Goal: Check status: Check status

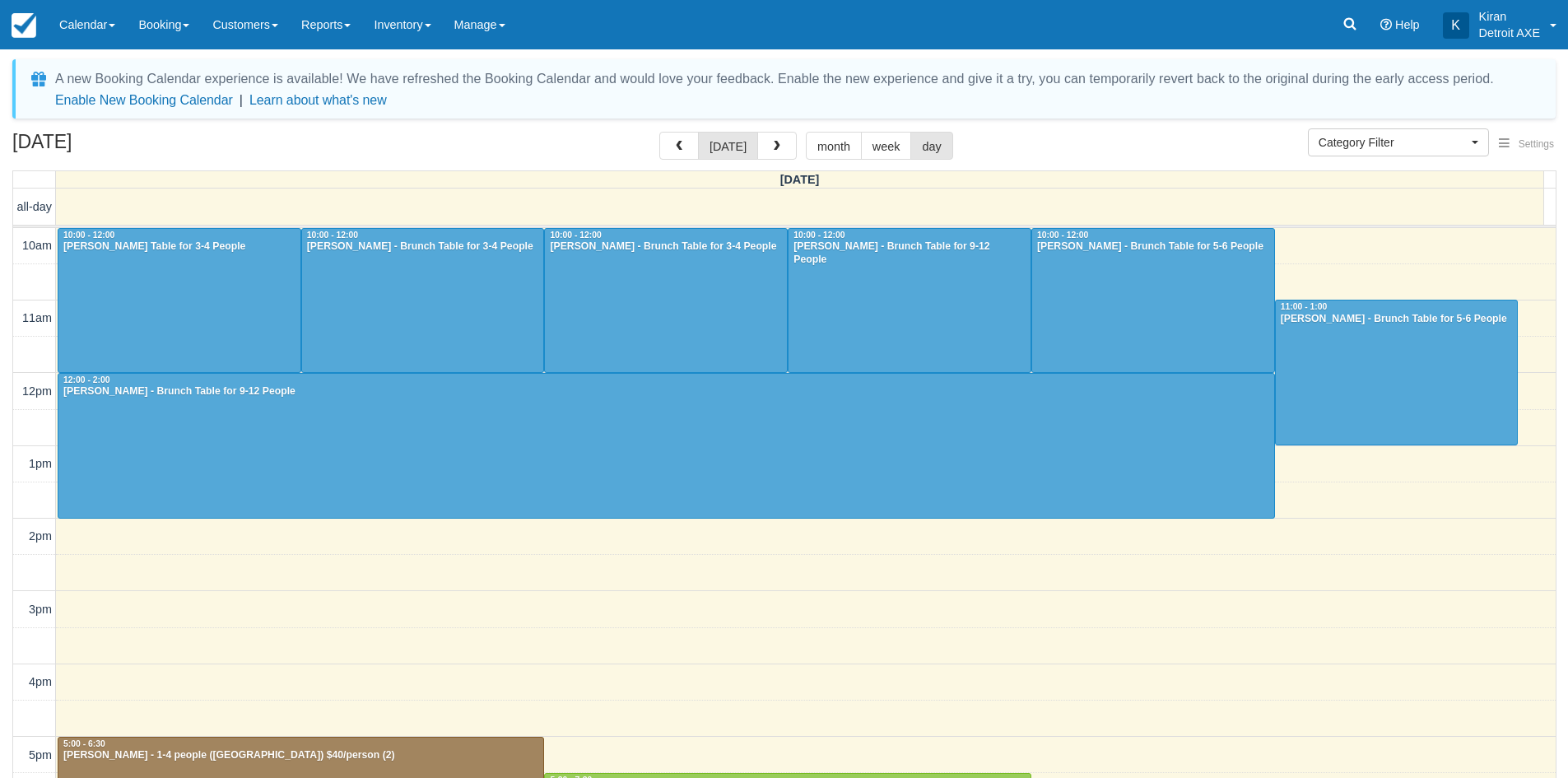
select select
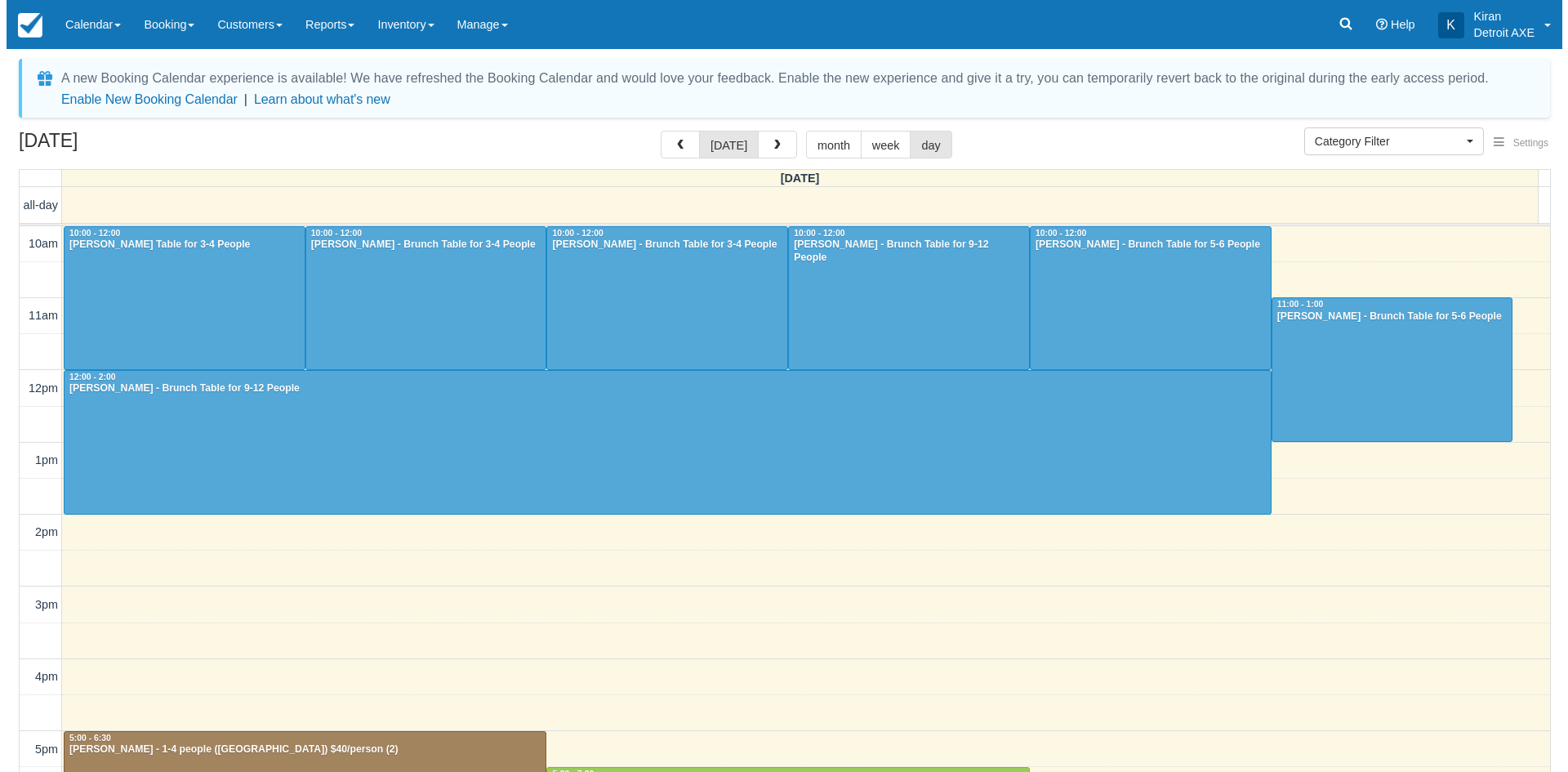
scroll to position [362, 0]
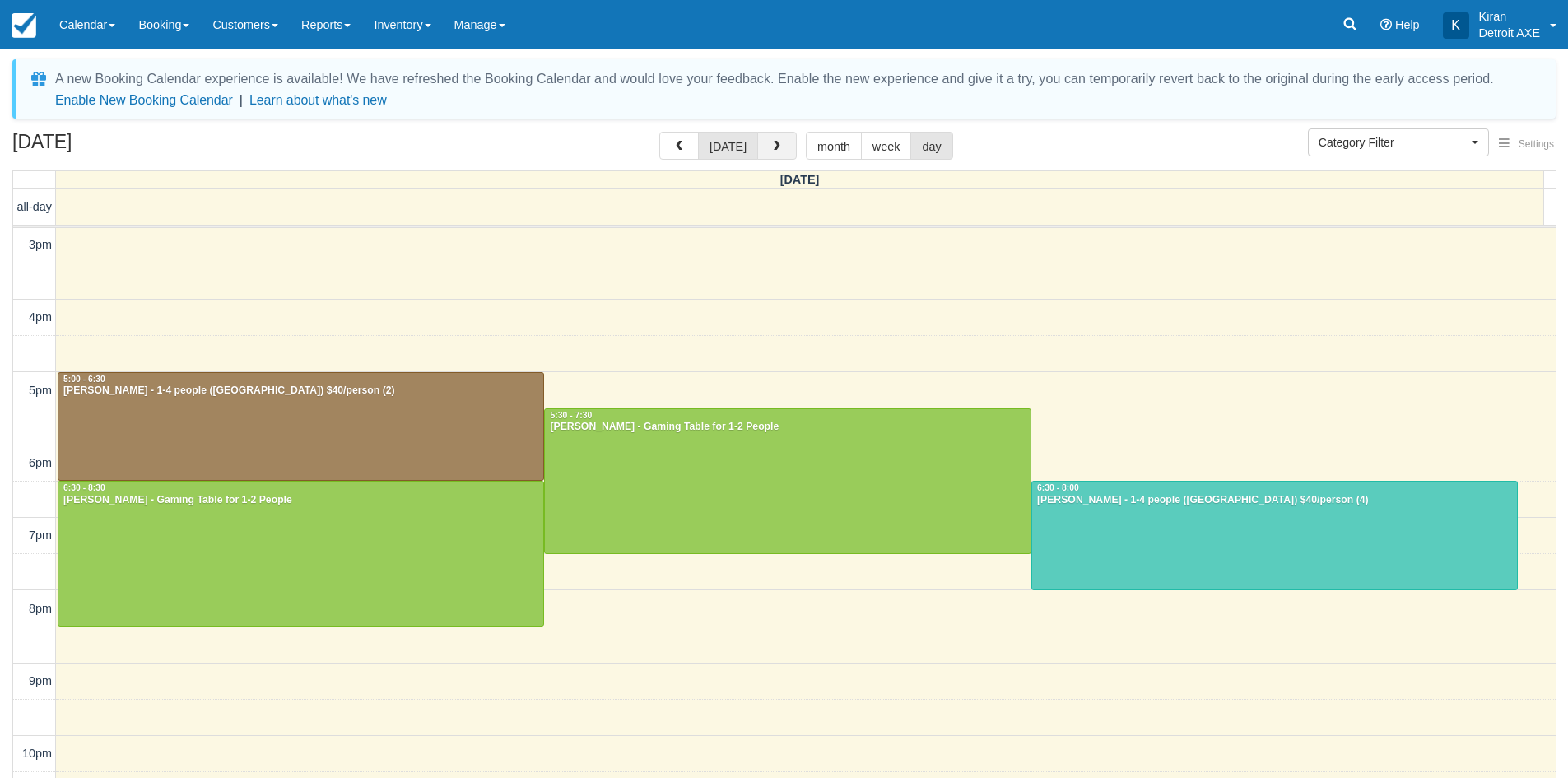
click at [784, 145] on button "button" at bounding box center [777, 145] width 40 height 28
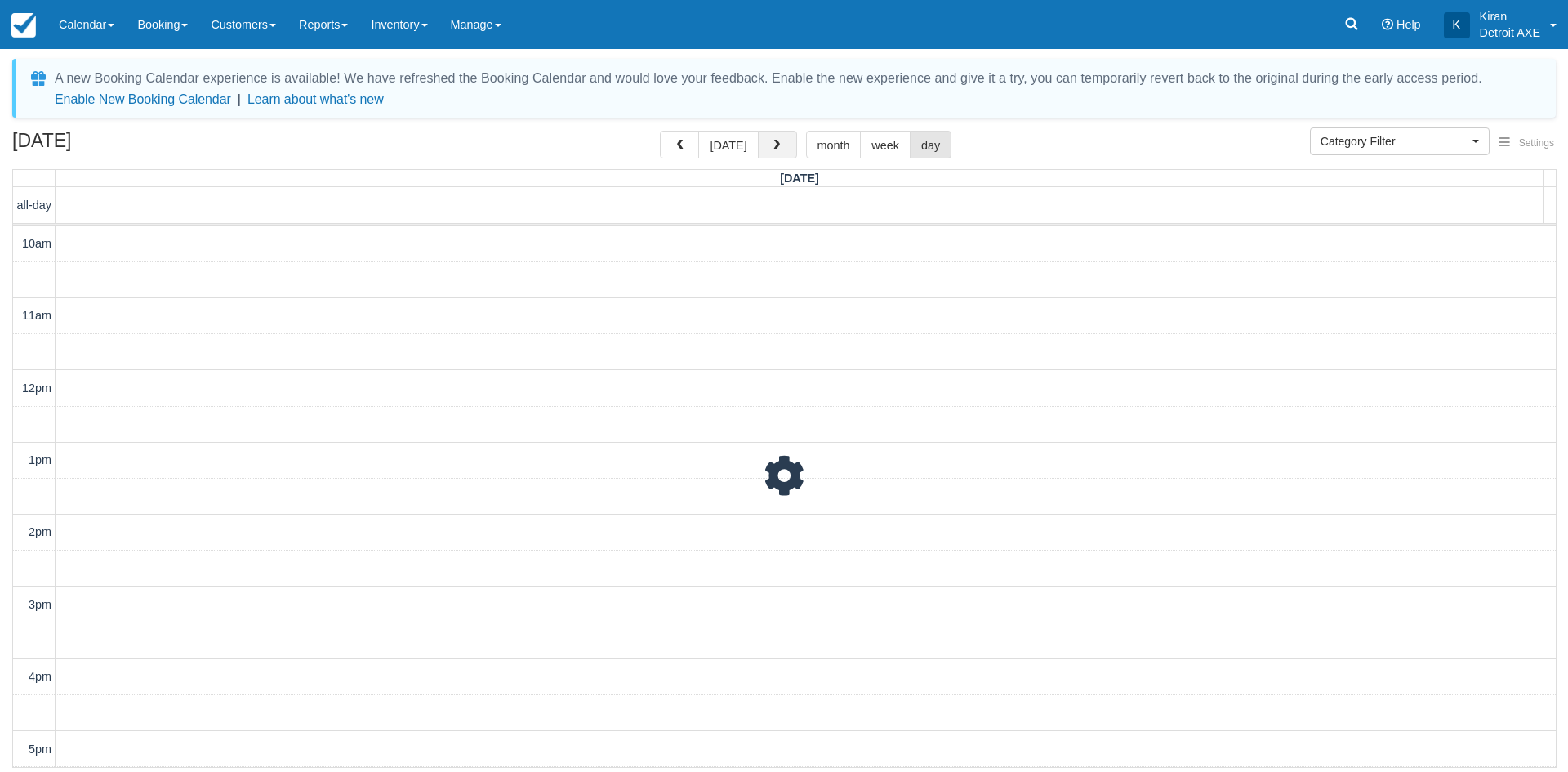
scroll to position [362, 0]
click at [778, 144] on span "button" at bounding box center [776, 145] width 11 height 11
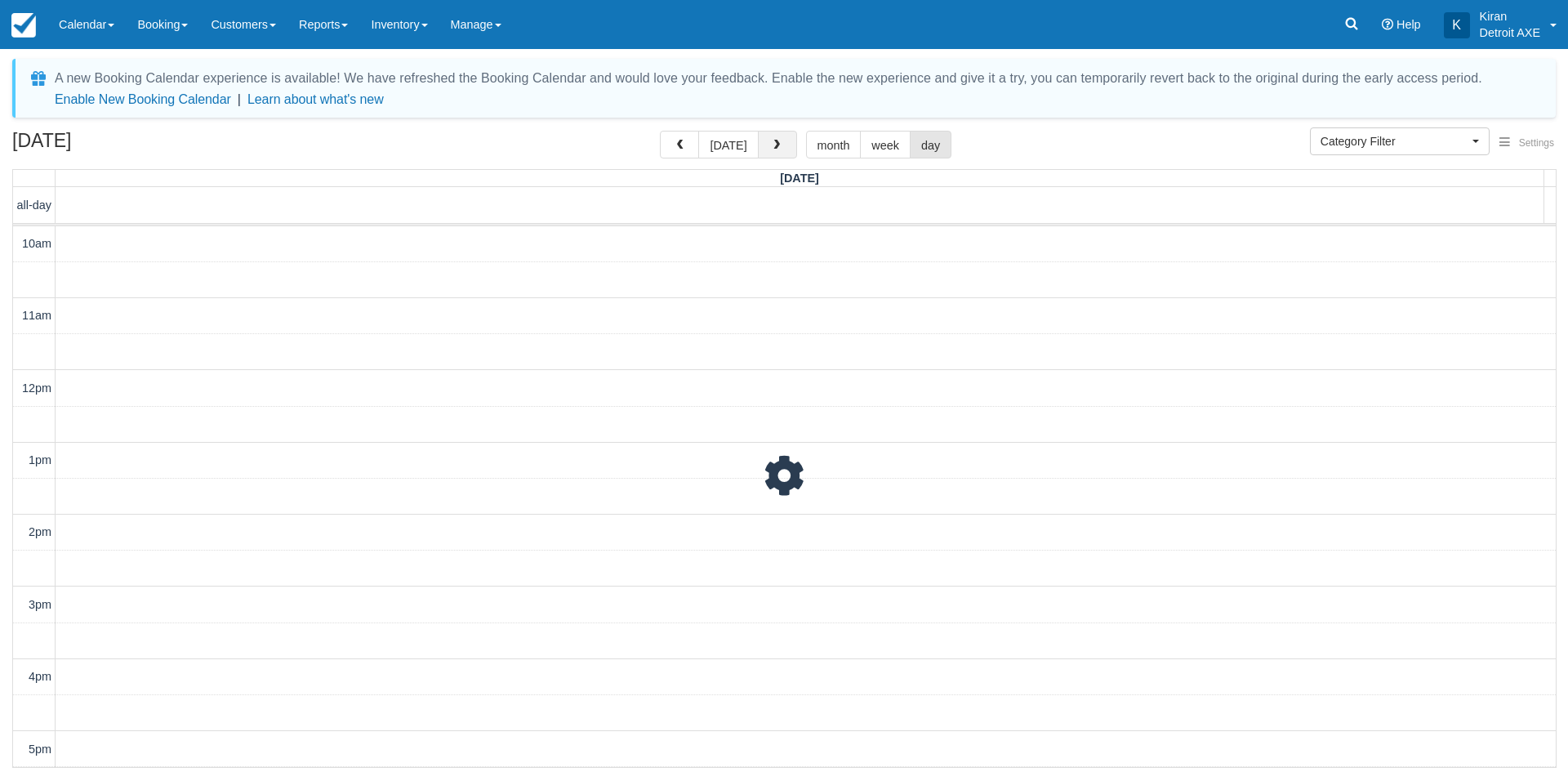
click at [778, 144] on span "button" at bounding box center [776, 145] width 11 height 11
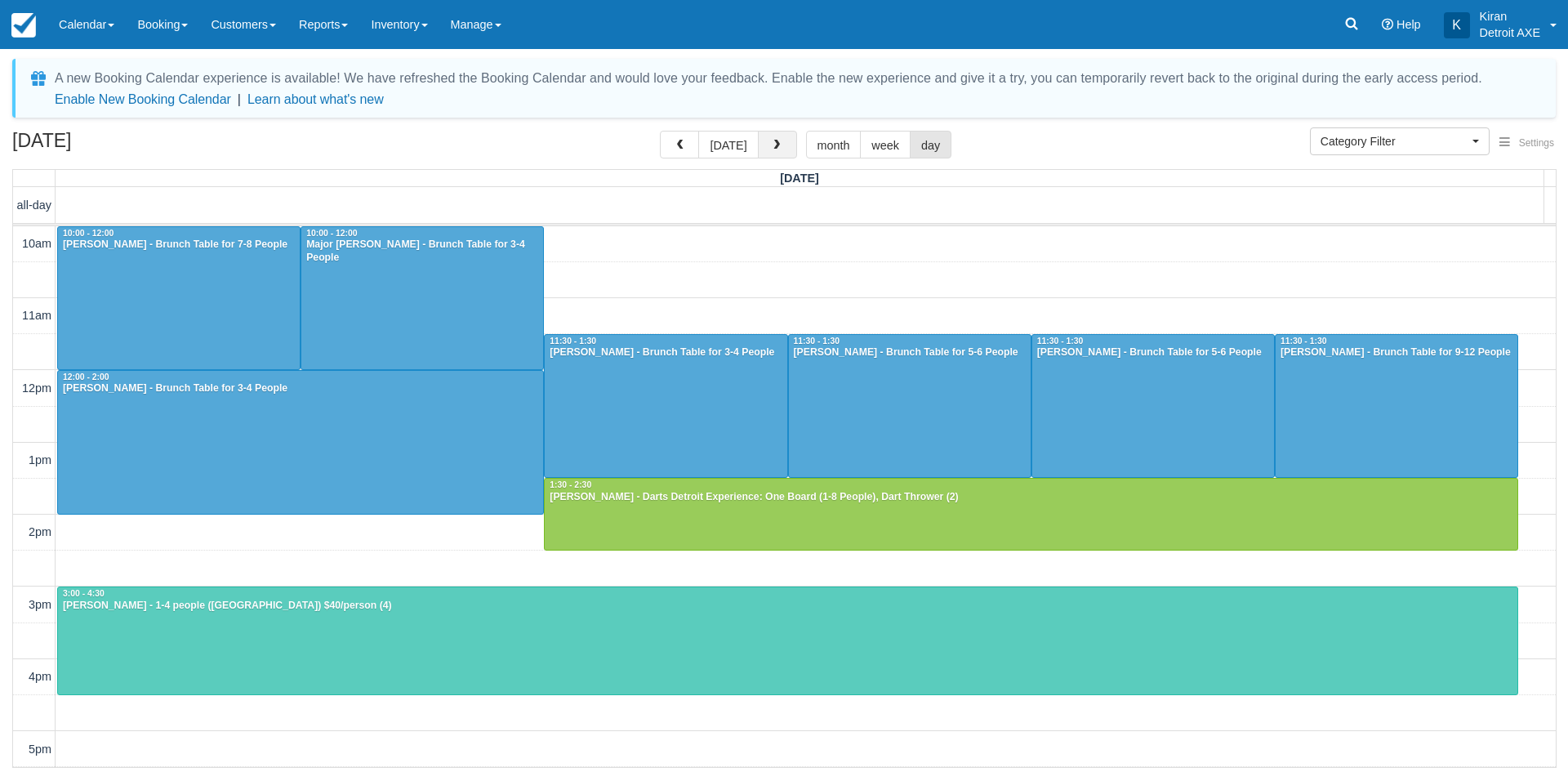
click at [778, 144] on span "button" at bounding box center [776, 145] width 11 height 11
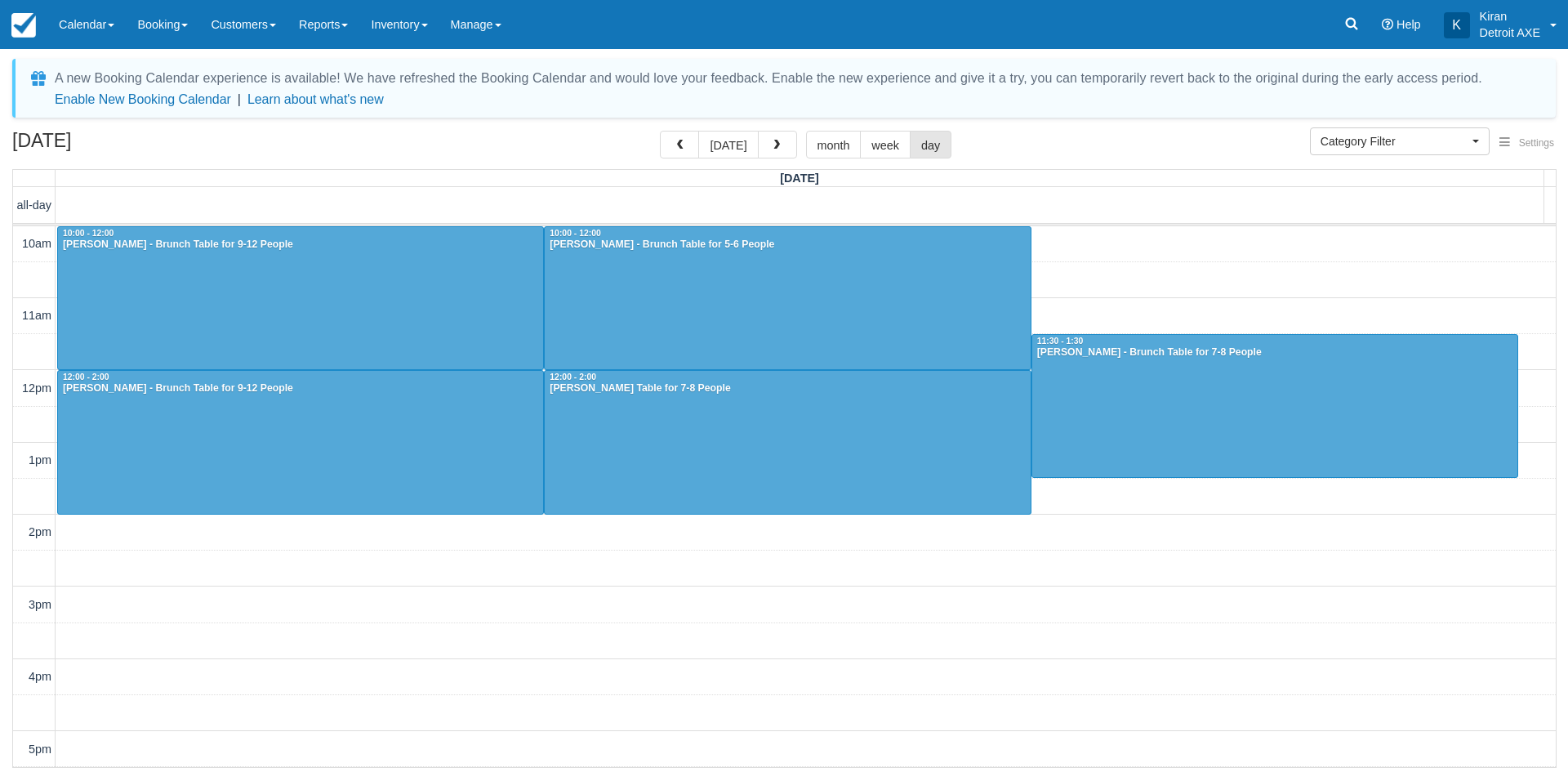
scroll to position [362, 0]
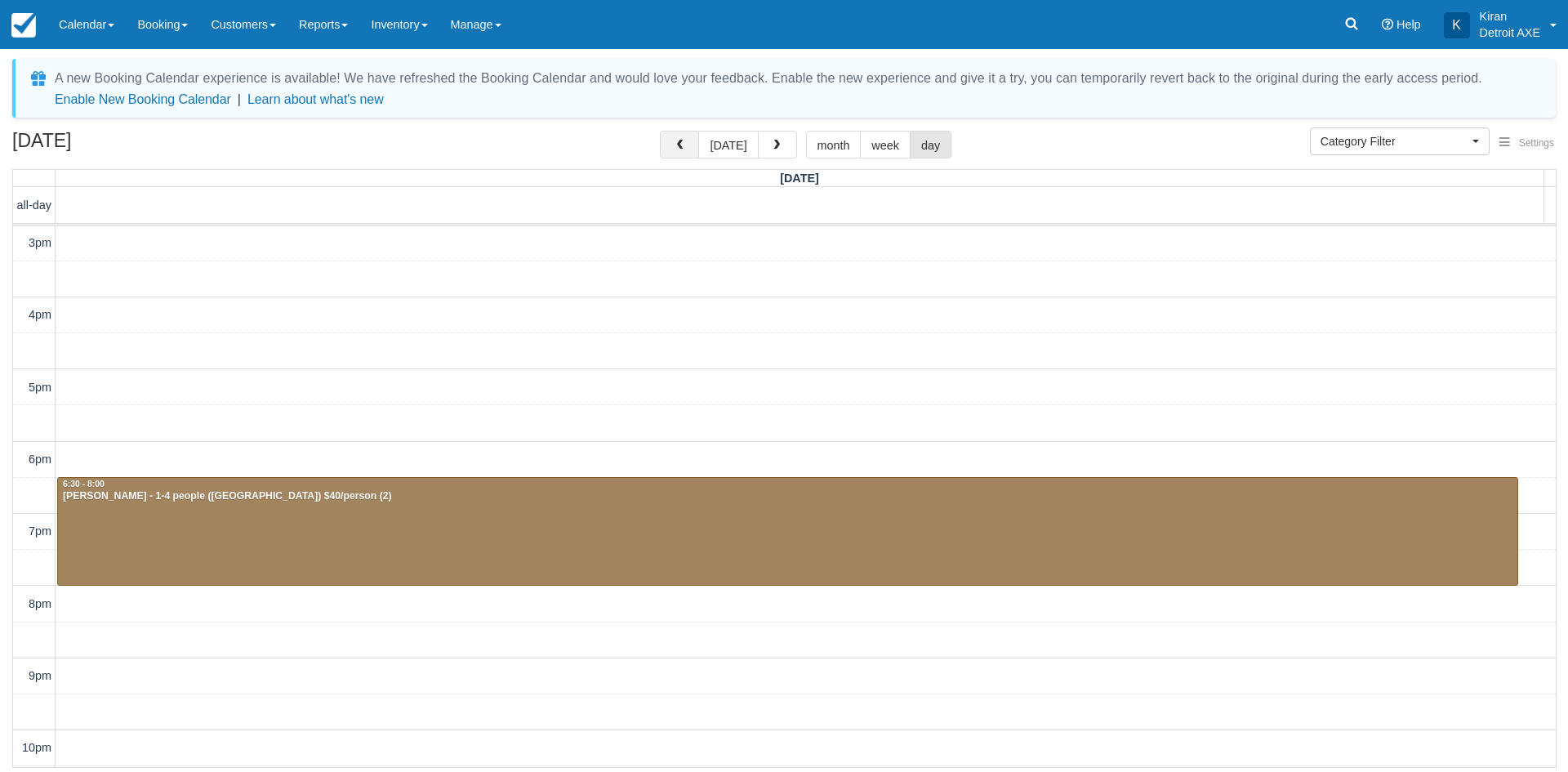
click at [685, 146] on span "button" at bounding box center [679, 145] width 11 height 11
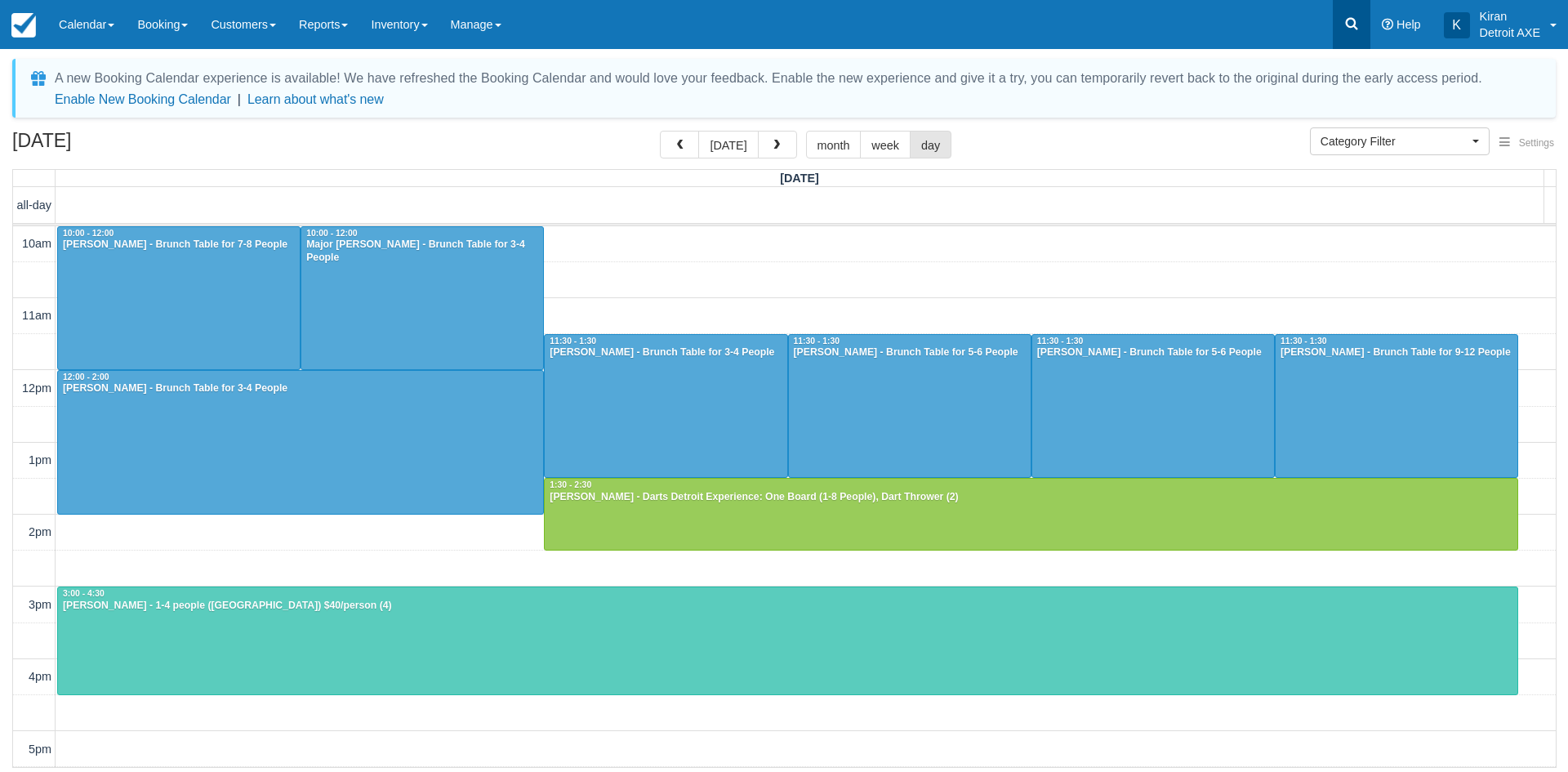
click at [1359, 16] on icon at bounding box center [1351, 23] width 16 height 16
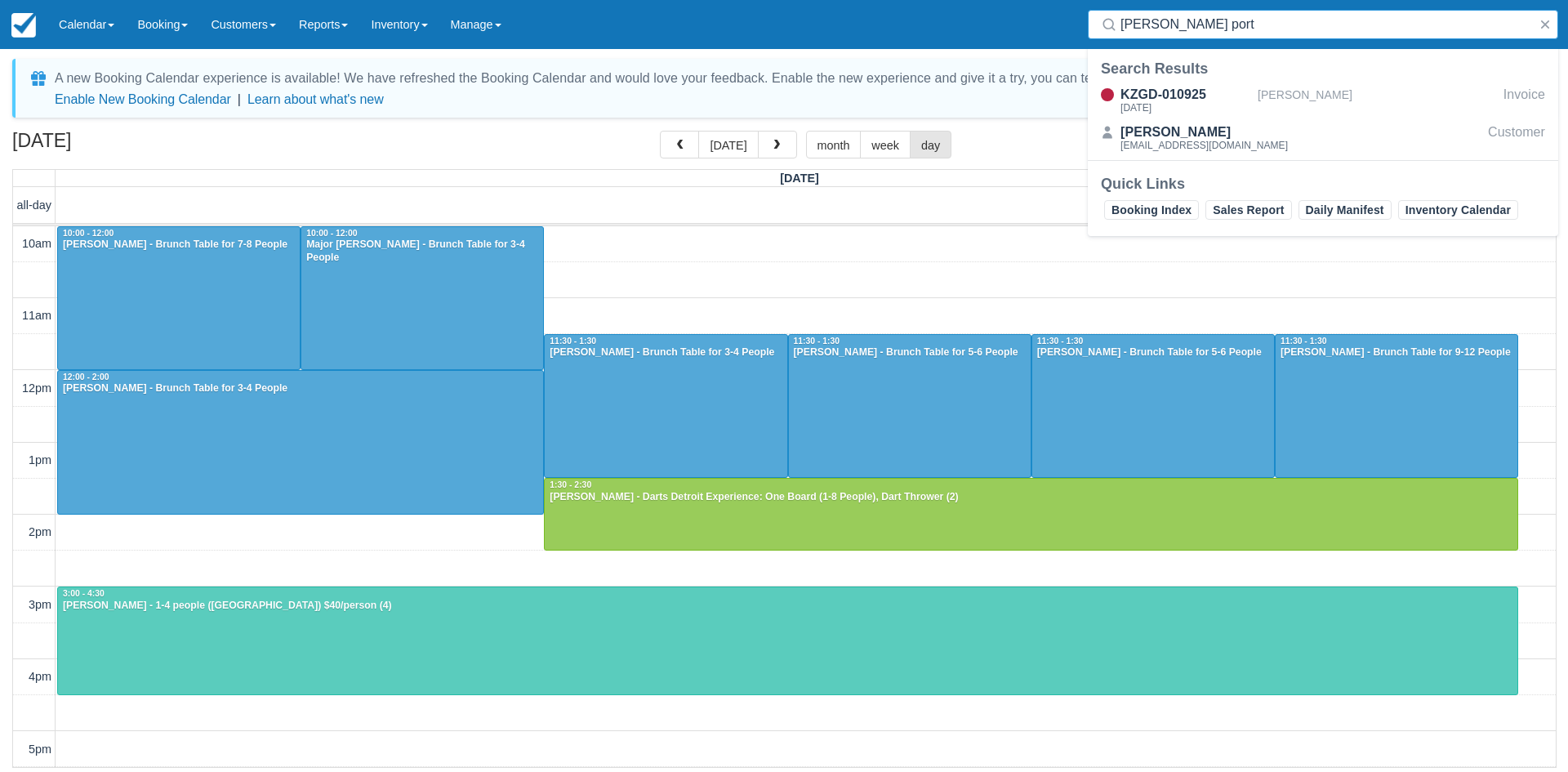
type input "kelly port"
click at [1284, 83] on div "KZGD-010925 Sat Sep 27, 2025 Kelly Porter Invoice Kelly Porter bubblegumforever…" at bounding box center [1323, 120] width 471 height 78
click at [1282, 98] on div "[PERSON_NAME]" at bounding box center [1377, 100] width 239 height 31
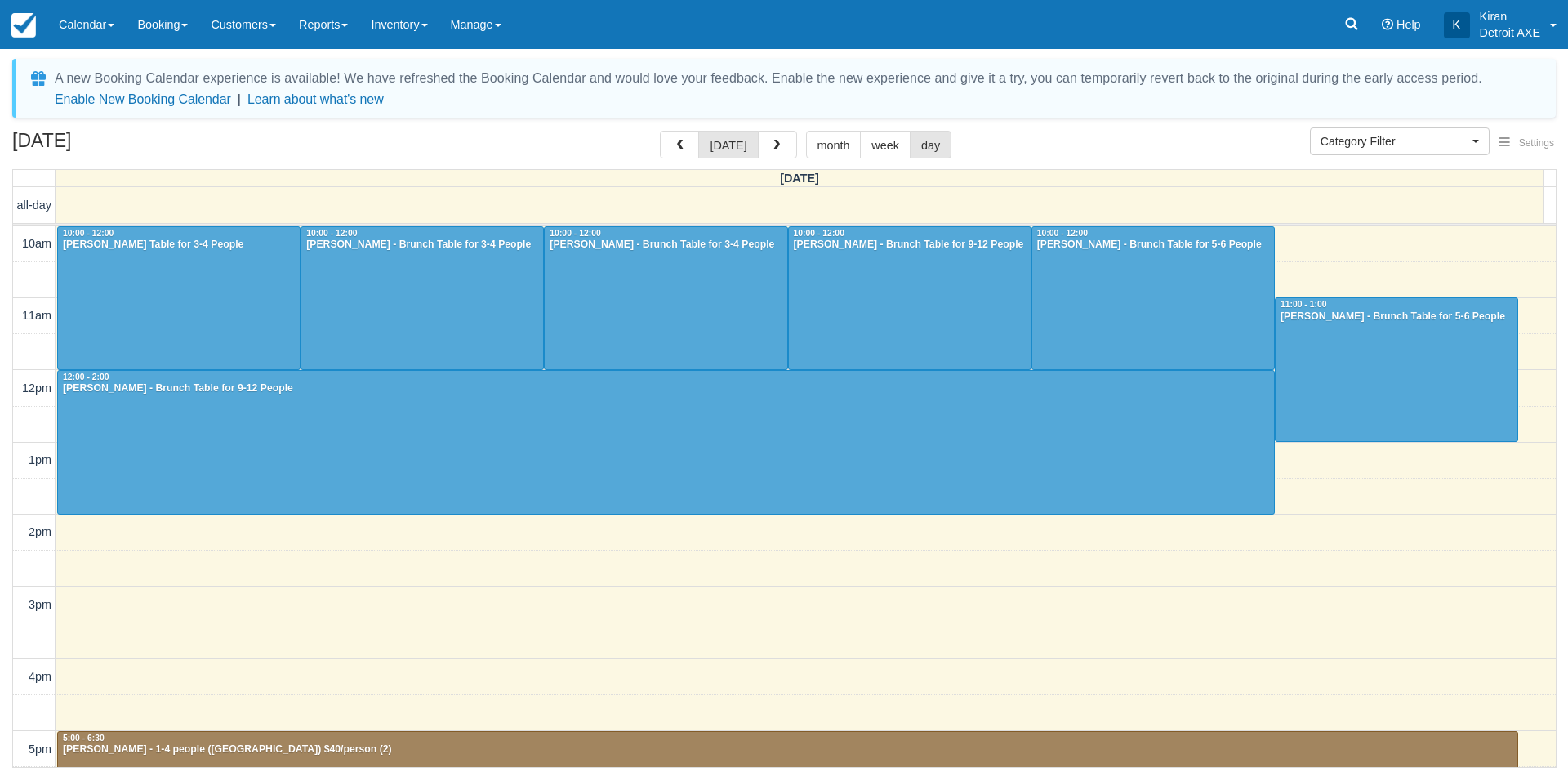
select select
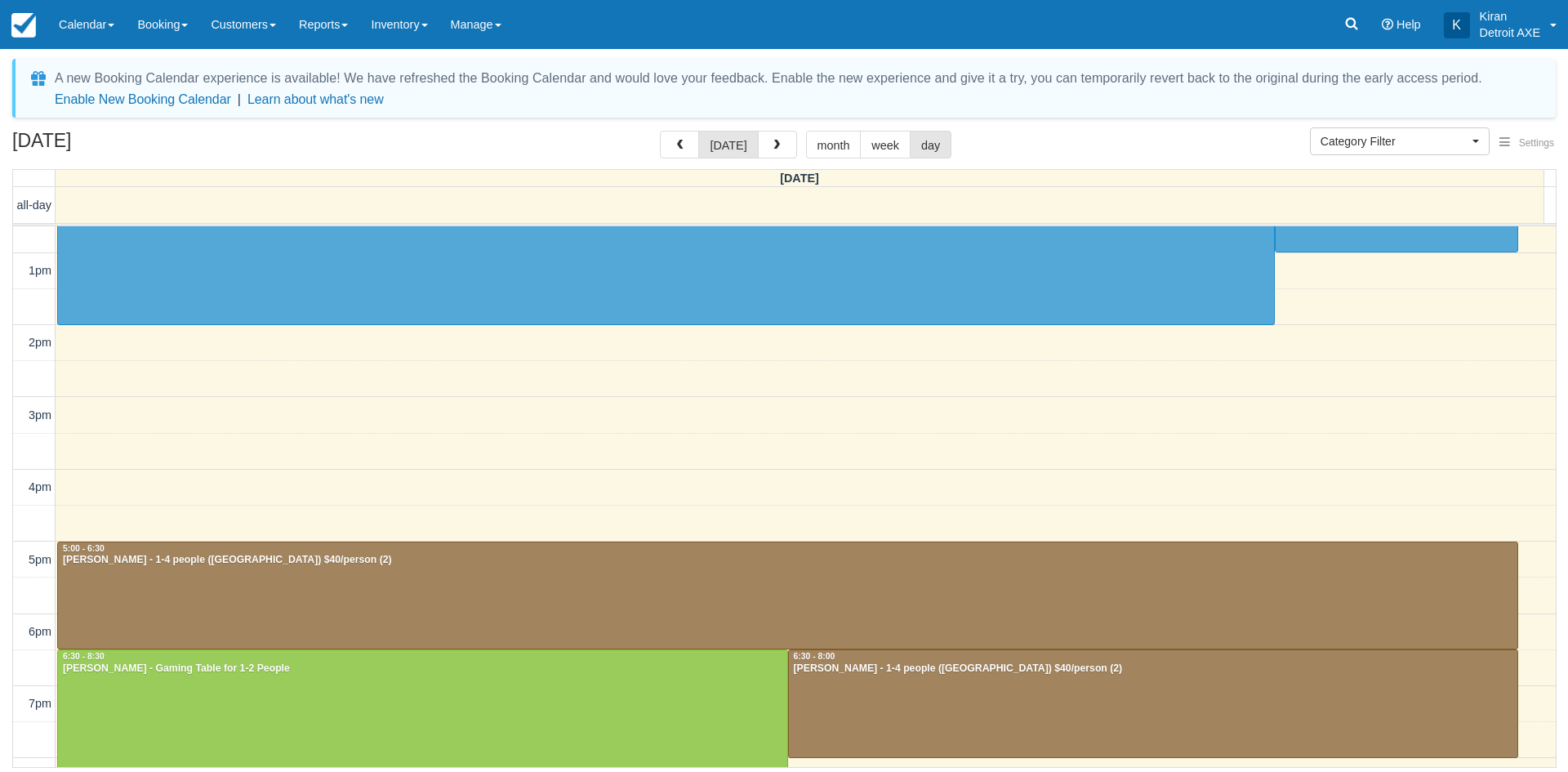
scroll to position [433, 0]
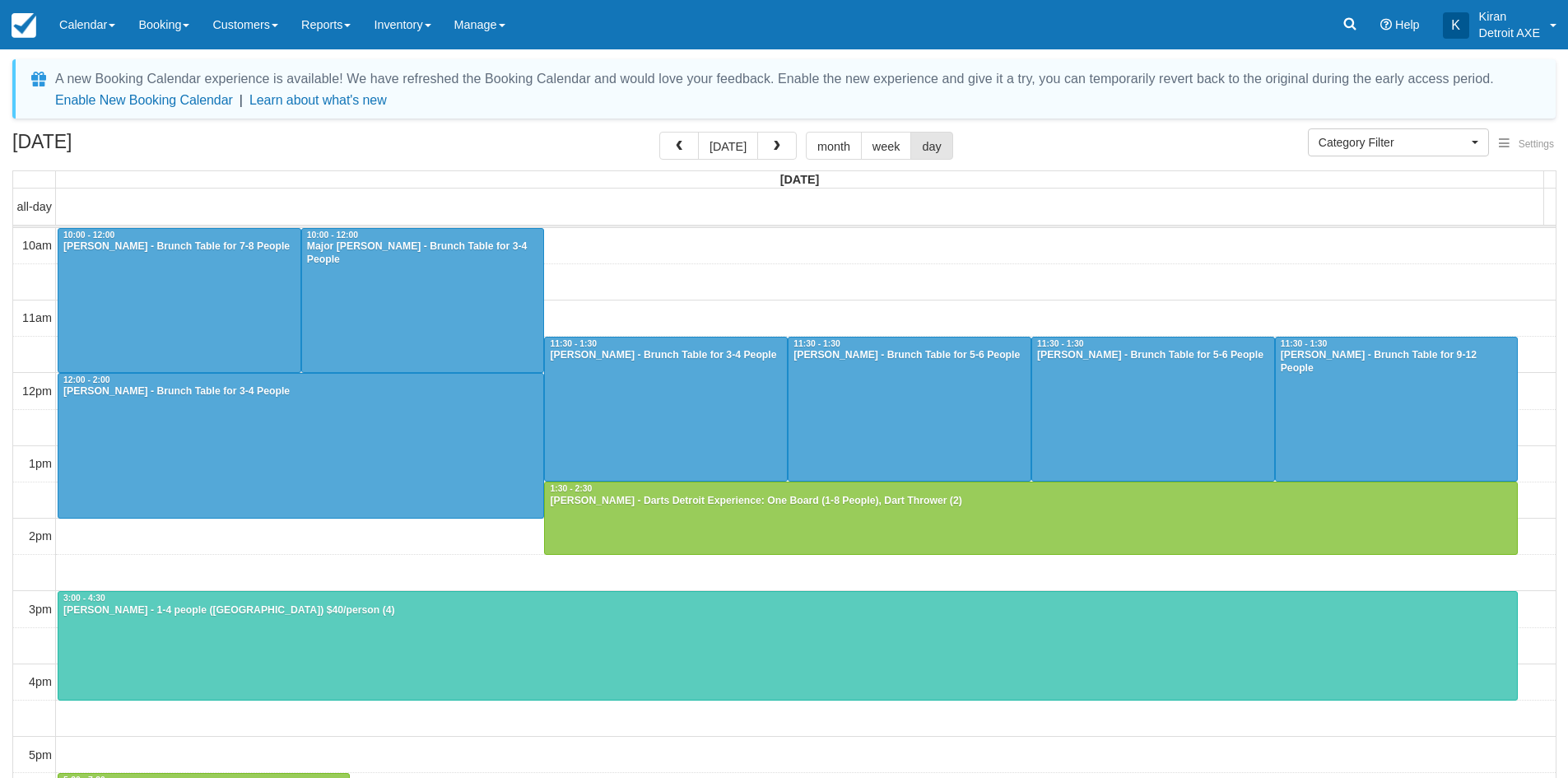
select select
